Goal: Task Accomplishment & Management: Manage account settings

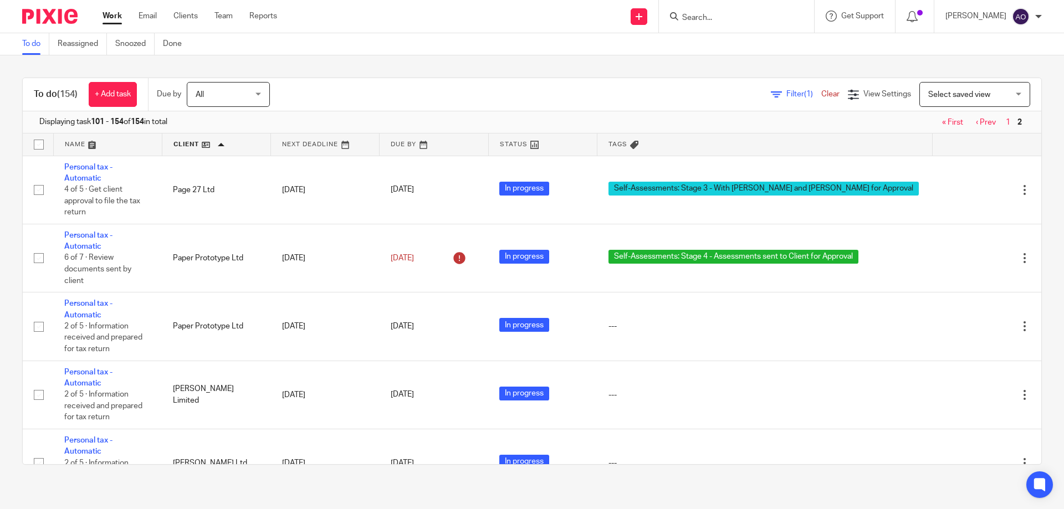
click at [942, 120] on link "« First" at bounding box center [952, 123] width 21 height 8
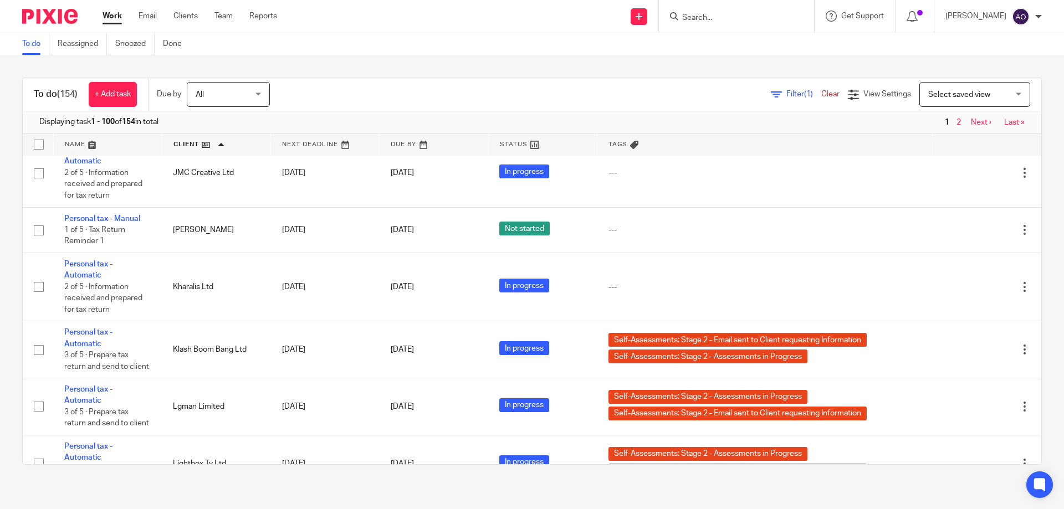
scroll to position [4875, 0]
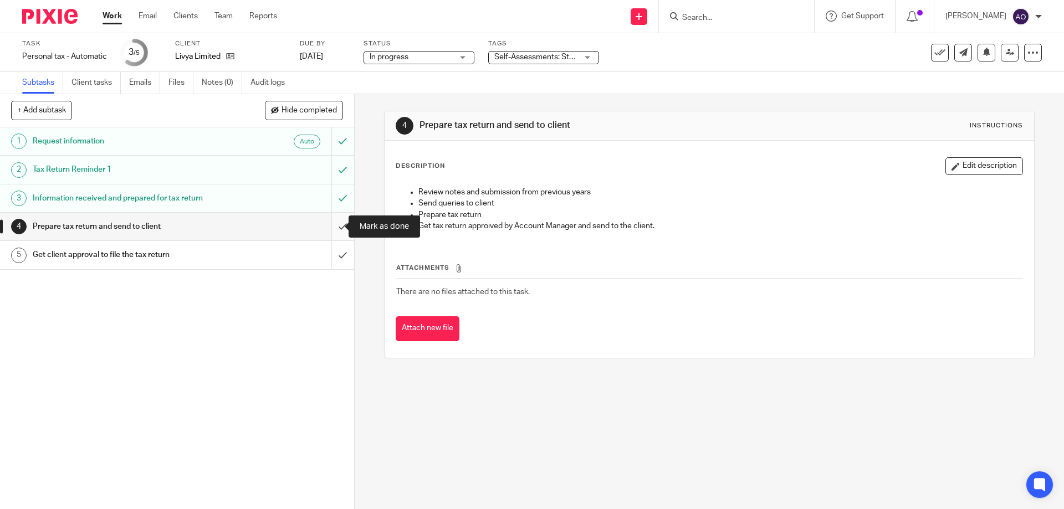
click at [327, 224] on input "submit" at bounding box center [177, 227] width 354 height 28
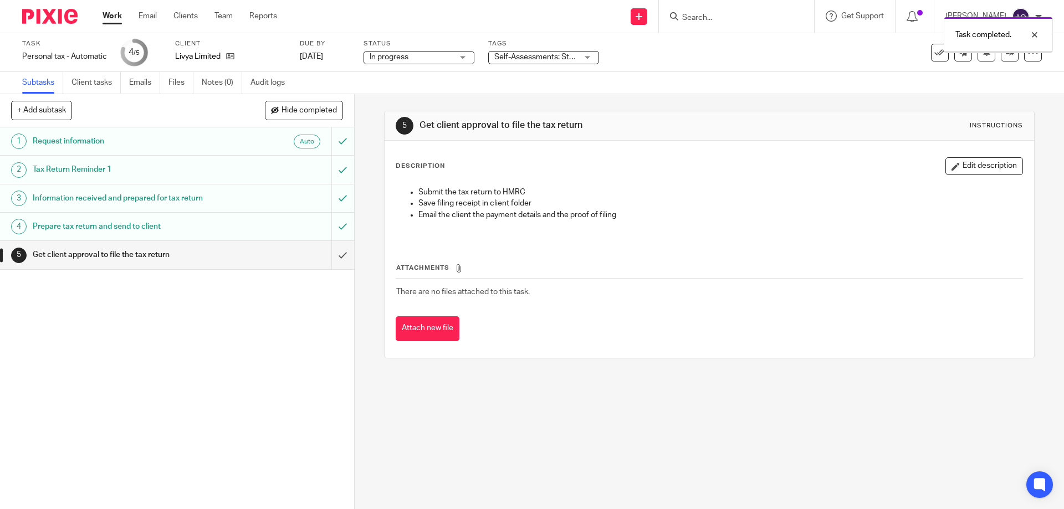
click at [589, 58] on div "Self-Assessments: Stage 2 - Assessments in Progress + 1" at bounding box center [543, 57] width 111 height 13
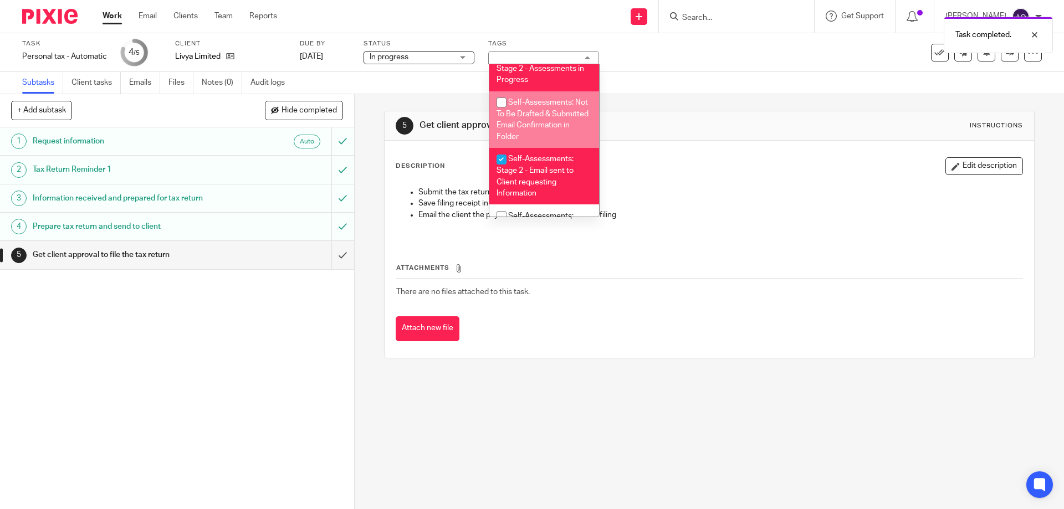
scroll to position [222, 0]
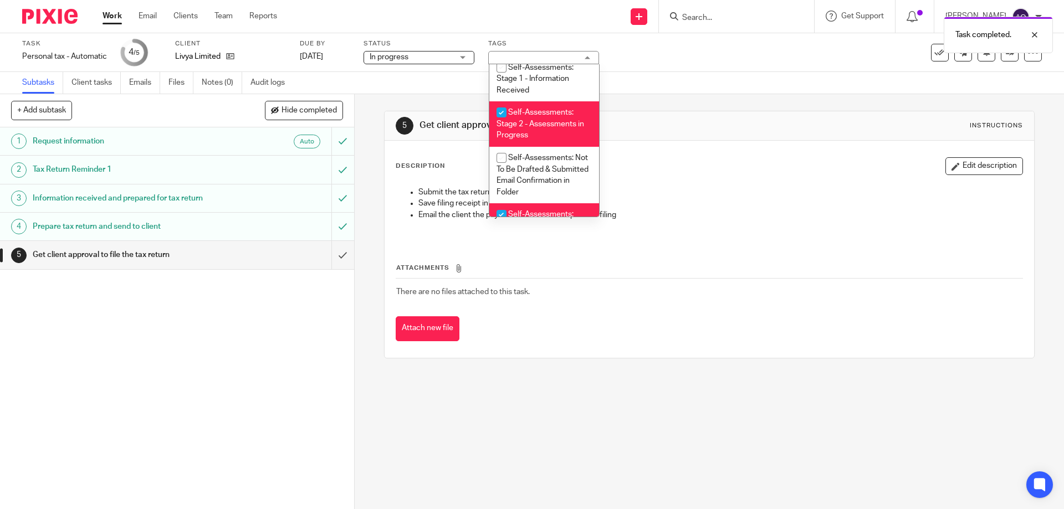
click at [501, 110] on input "checkbox" at bounding box center [501, 112] width 21 height 21
checkbox input "false"
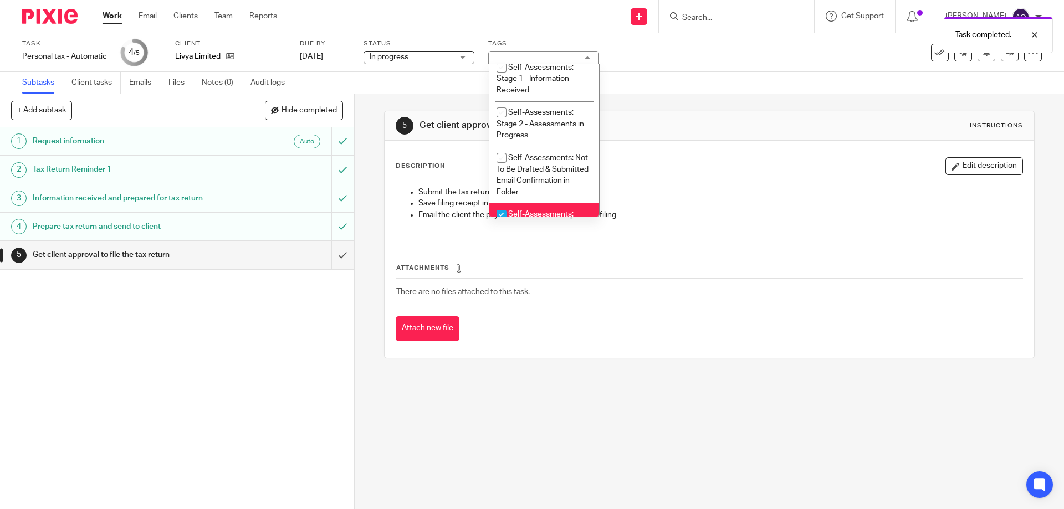
click at [502, 208] on input "checkbox" at bounding box center [501, 214] width 21 height 21
checkbox input "false"
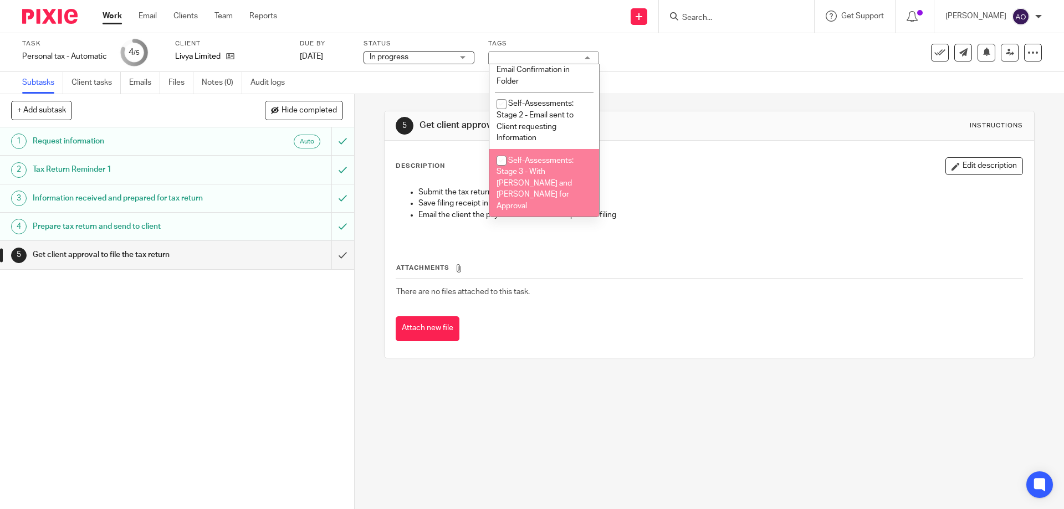
click at [501, 161] on input "checkbox" at bounding box center [501, 160] width 21 height 21
checkbox input "true"
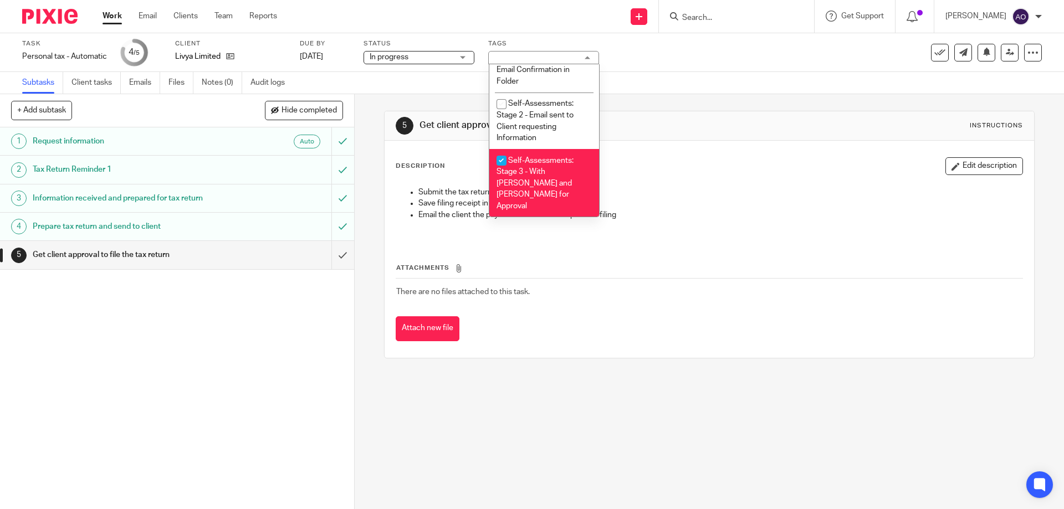
click at [279, 343] on div "1 Request information Auto 2 Tax Return Reminder 1 3 Information received and p…" at bounding box center [177, 318] width 354 height 382
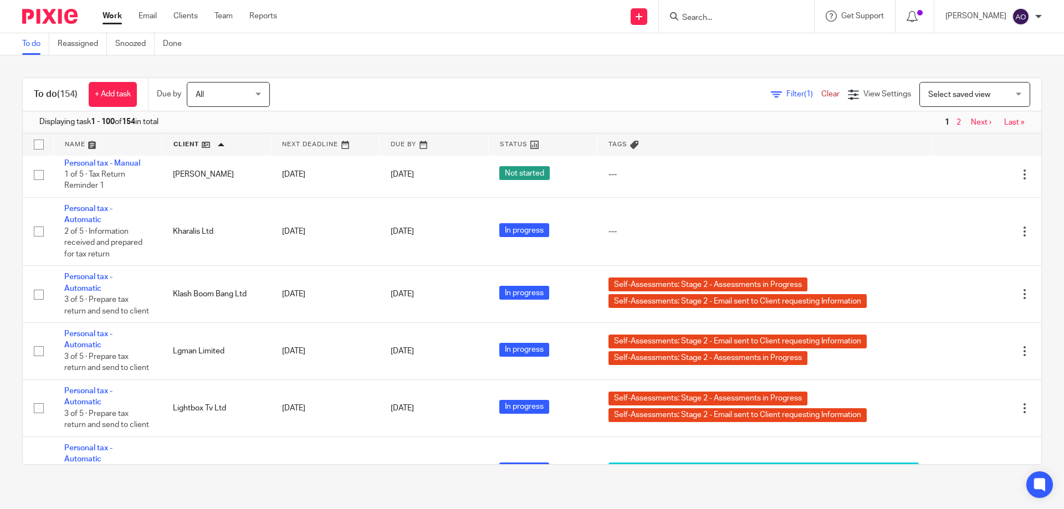
scroll to position [4875, 0]
